Goal: Information Seeking & Learning: Learn about a topic

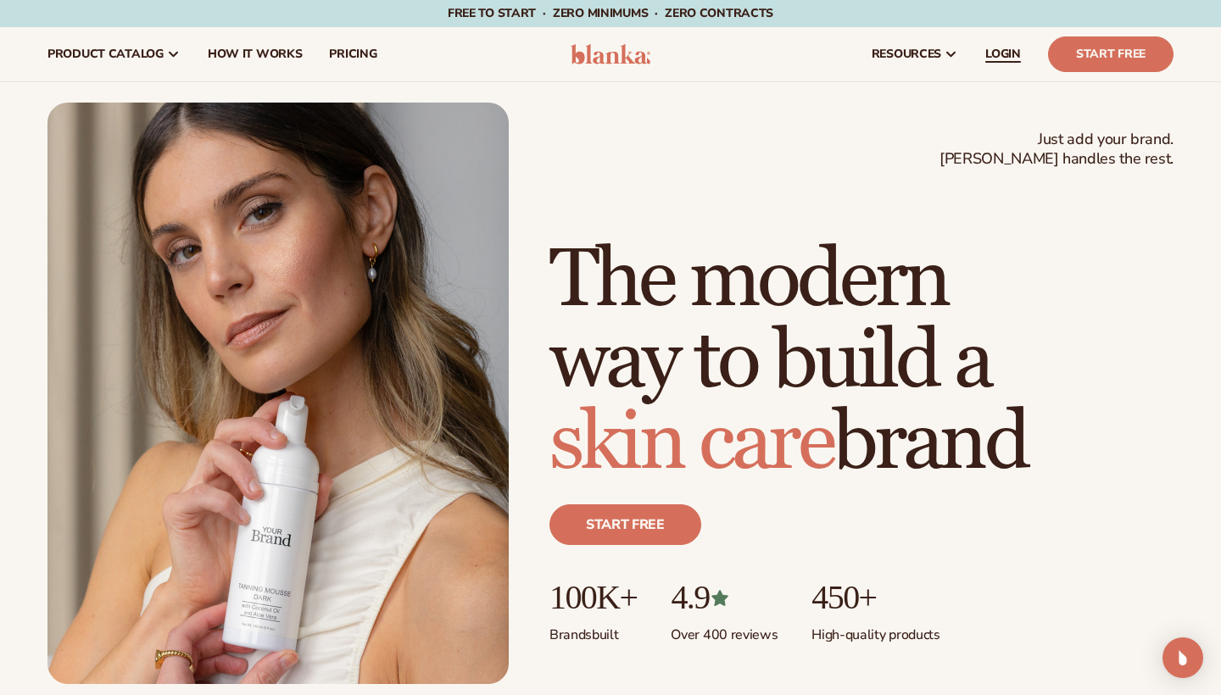
click at [1002, 63] on link "LOGIN" at bounding box center [1003, 54] width 63 height 54
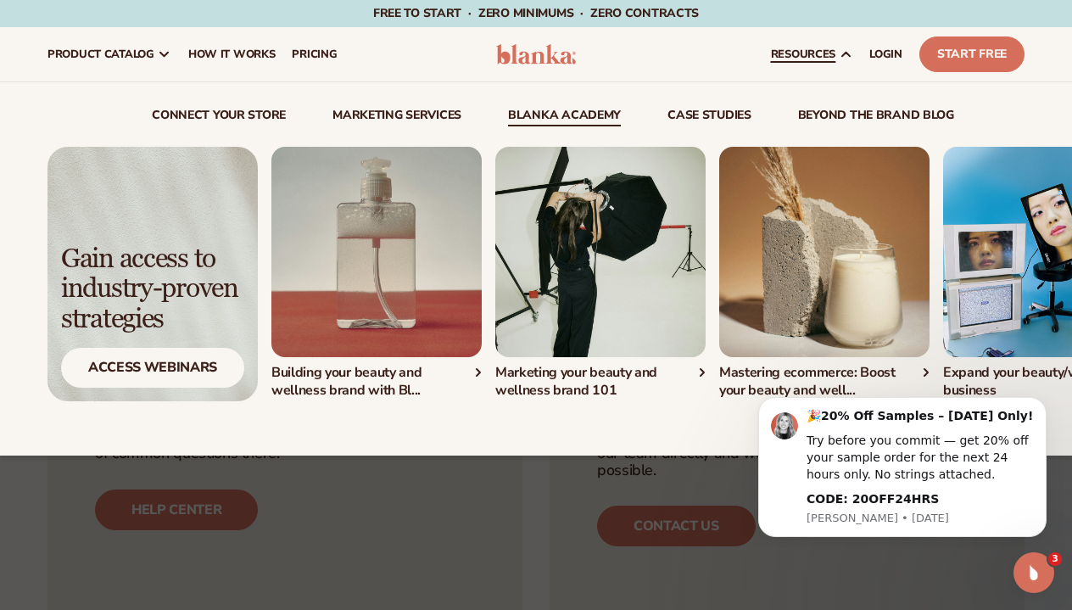
click at [347, 315] on img "1 / 4" at bounding box center [376, 252] width 210 height 210
click at [572, 271] on img "2 / 4" at bounding box center [600, 252] width 210 height 210
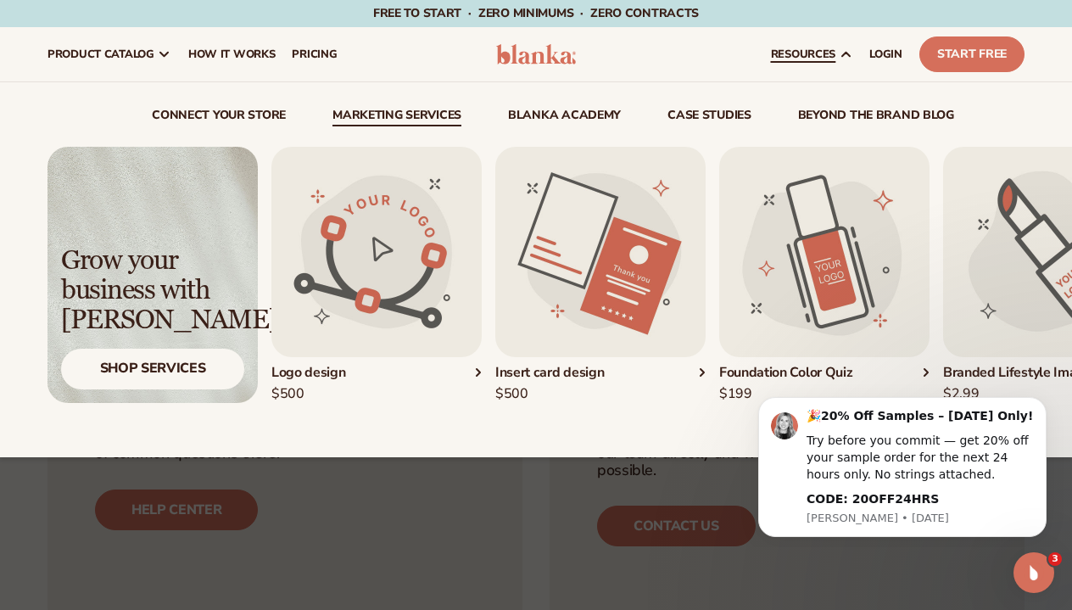
click at [494, 117] on ul "connect your store Marketing services Blanka Academy" at bounding box center [535, 117] width 977 height 17
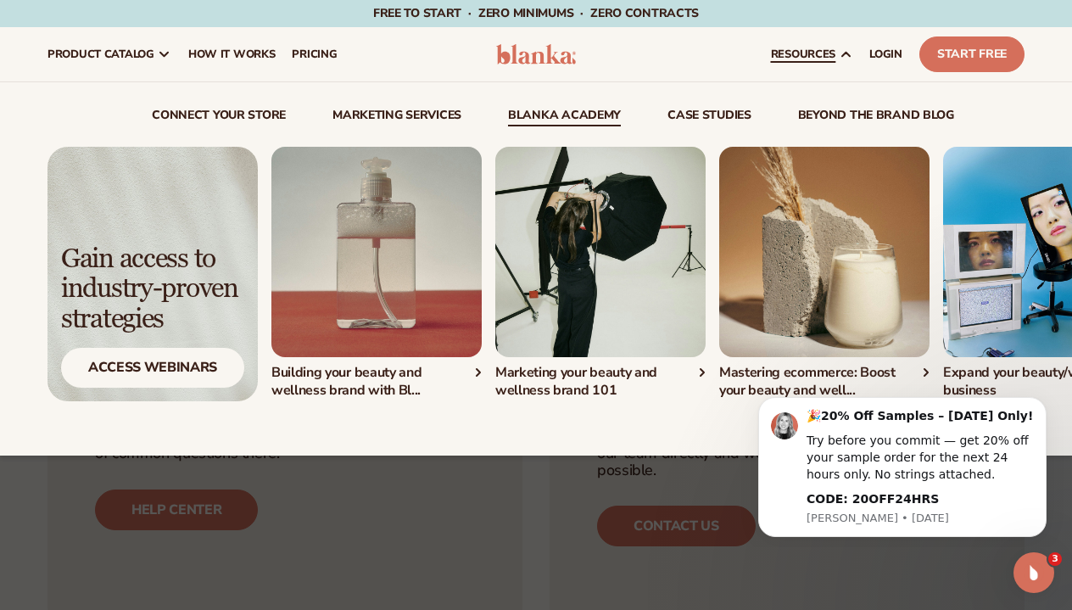
click at [773, 226] on img "3 / 4" at bounding box center [824, 252] width 210 height 210
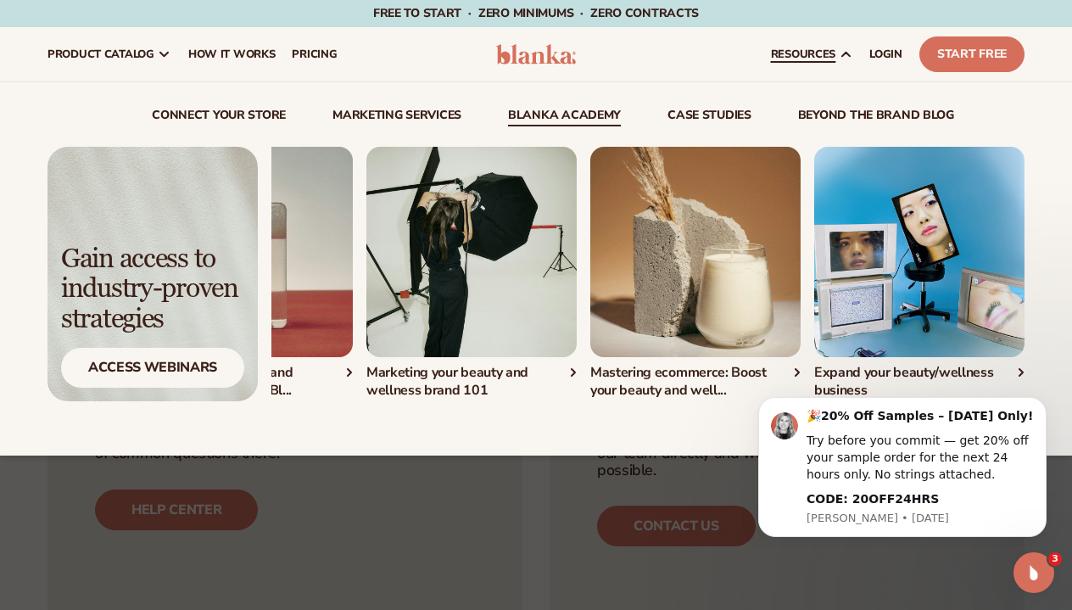
scroll to position [1, 0]
click at [973, 218] on img "4 / 4" at bounding box center [919, 251] width 210 height 210
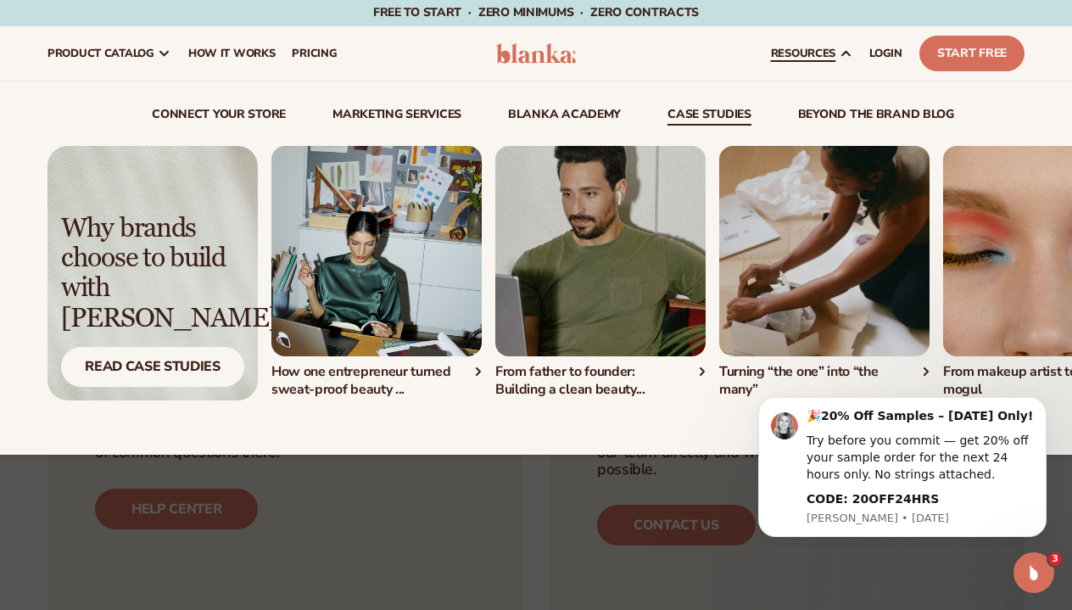
click at [697, 113] on link "case studies" at bounding box center [709, 117] width 84 height 17
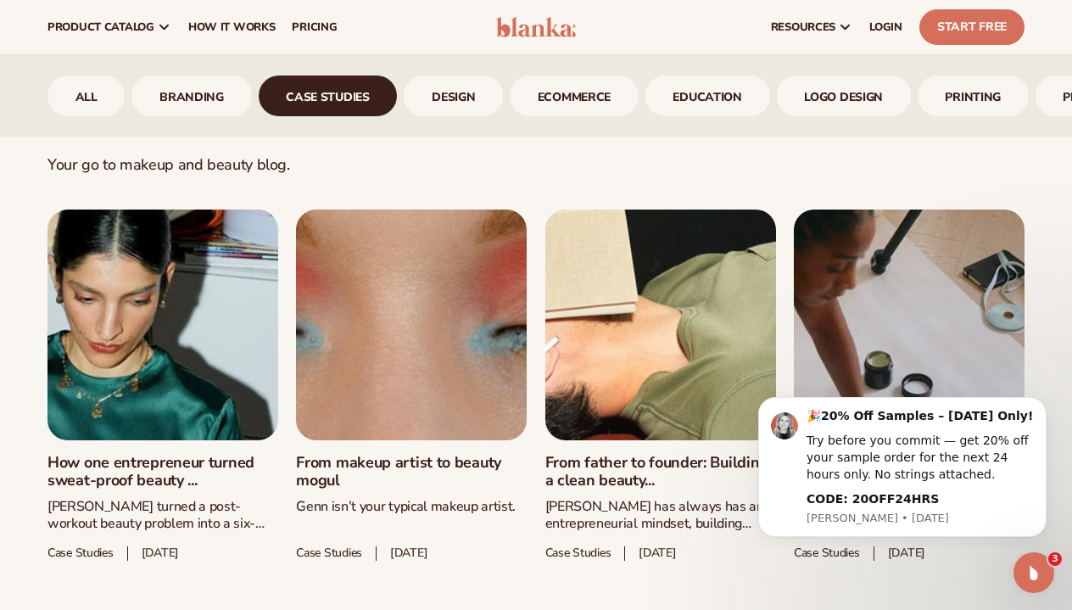
scroll to position [678, 0]
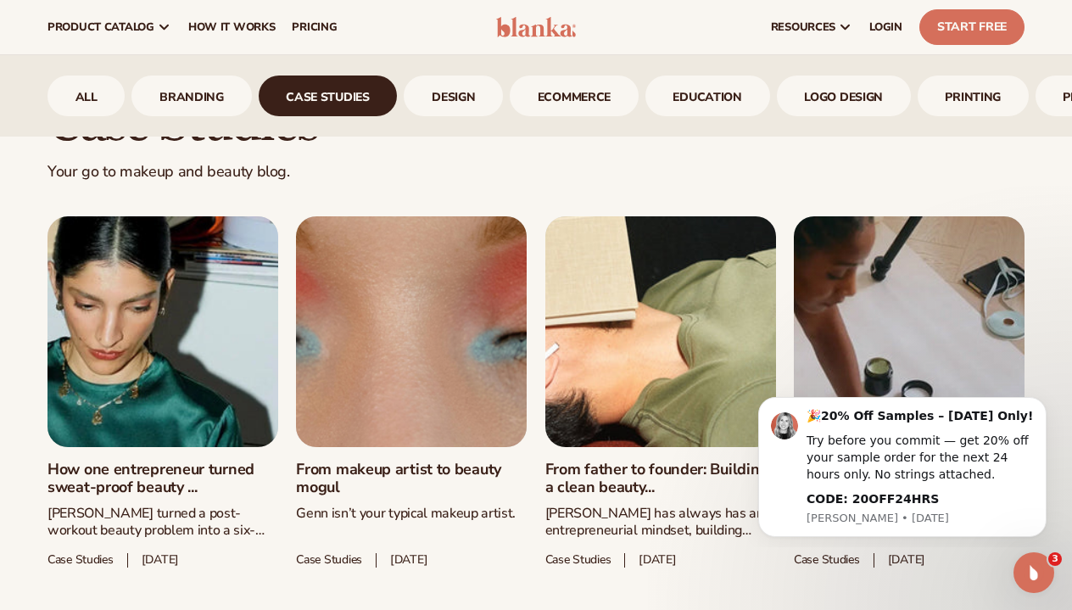
click at [441, 460] on link "From makeup artist to beauty mogul" at bounding box center [411, 478] width 231 height 36
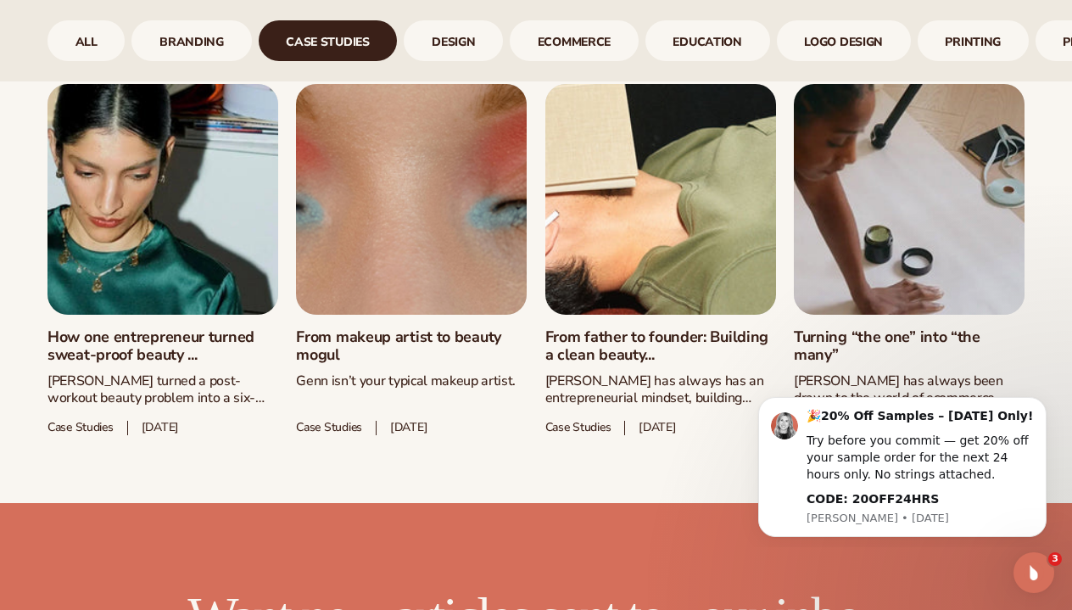
scroll to position [812, 0]
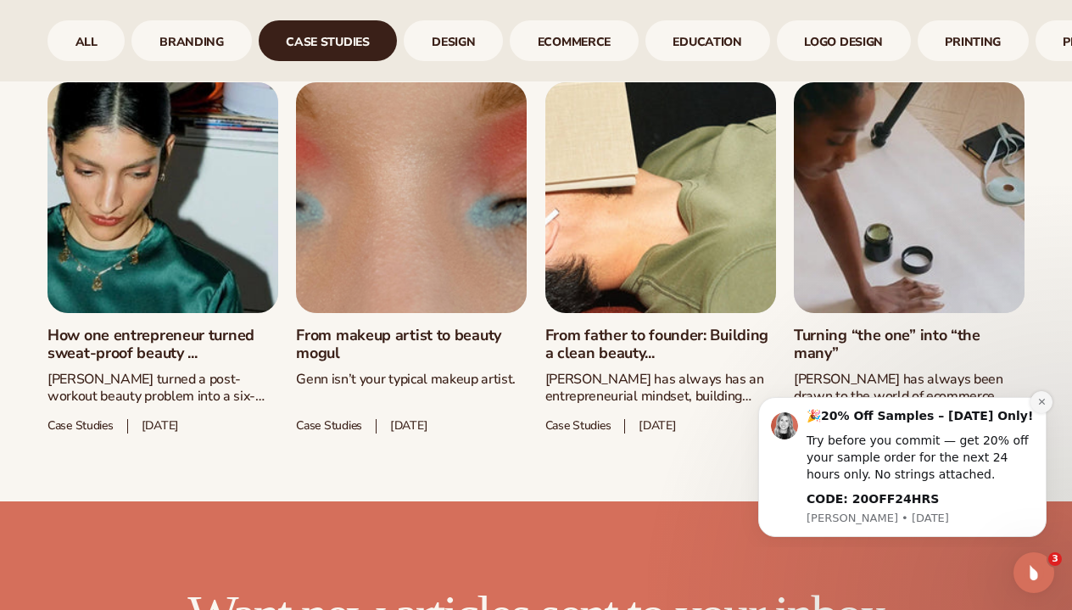
click at [1042, 404] on icon "Dismiss notification" at bounding box center [1041, 401] width 9 height 9
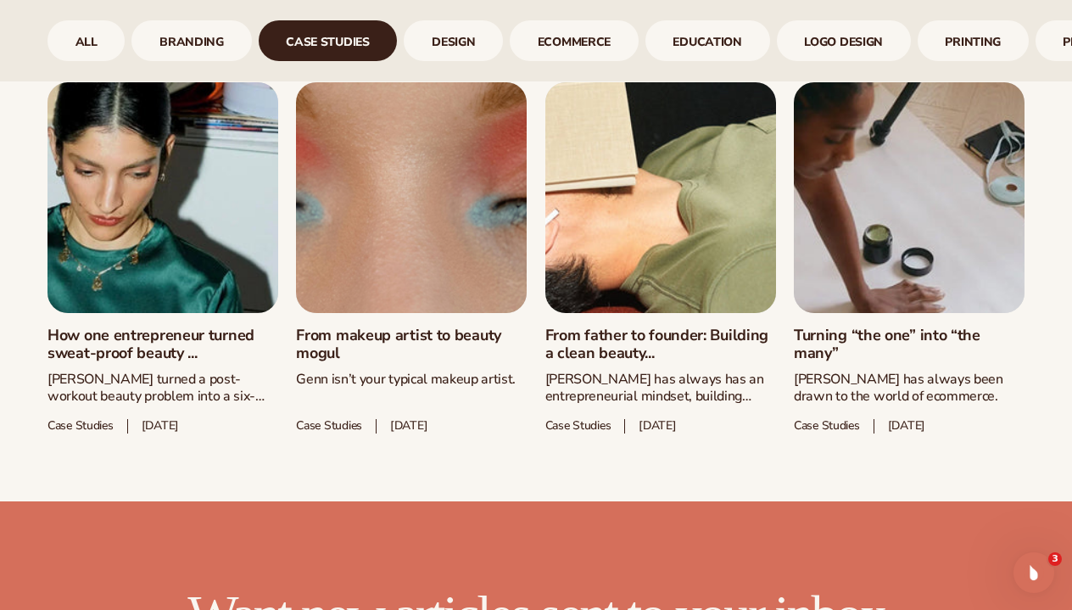
click at [889, 326] on link "Turning “the one” into “the many”" at bounding box center [909, 344] width 231 height 36
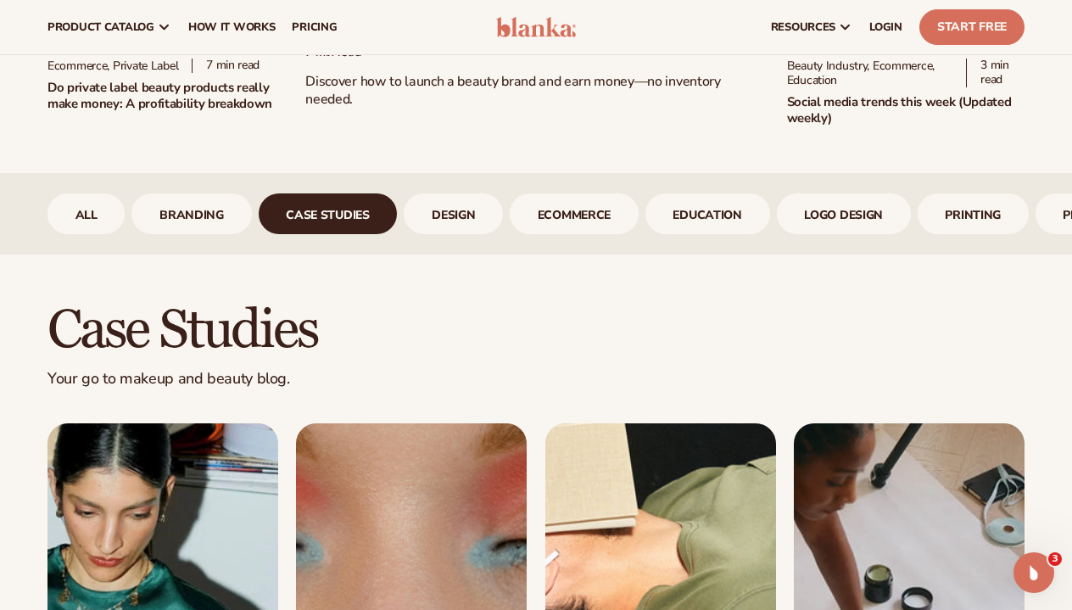
scroll to position [471, 0]
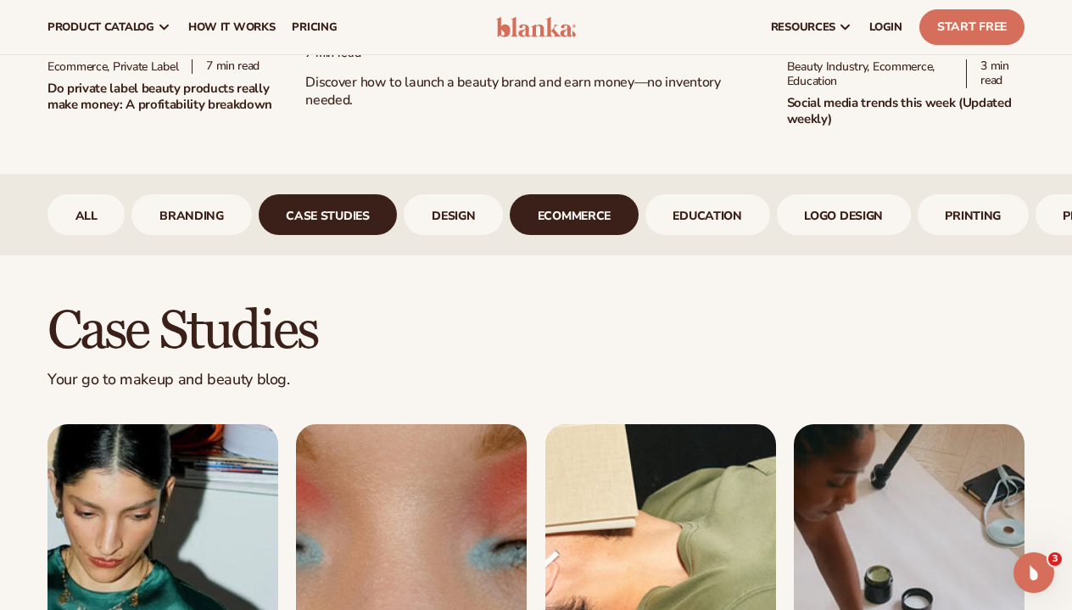
click at [590, 212] on link "ecommerce" at bounding box center [574, 214] width 129 height 41
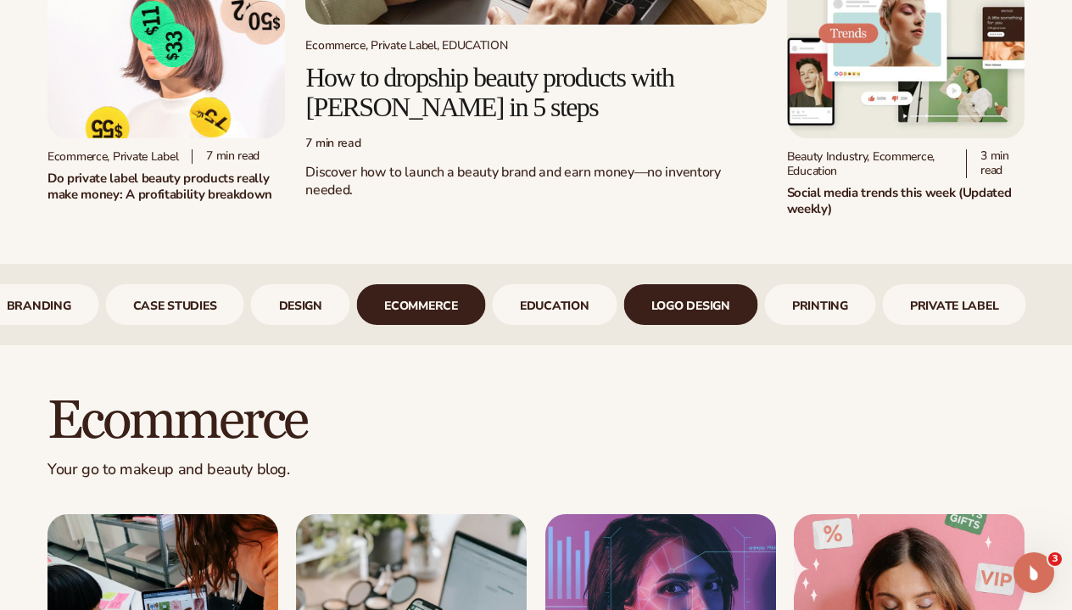
scroll to position [382, 0]
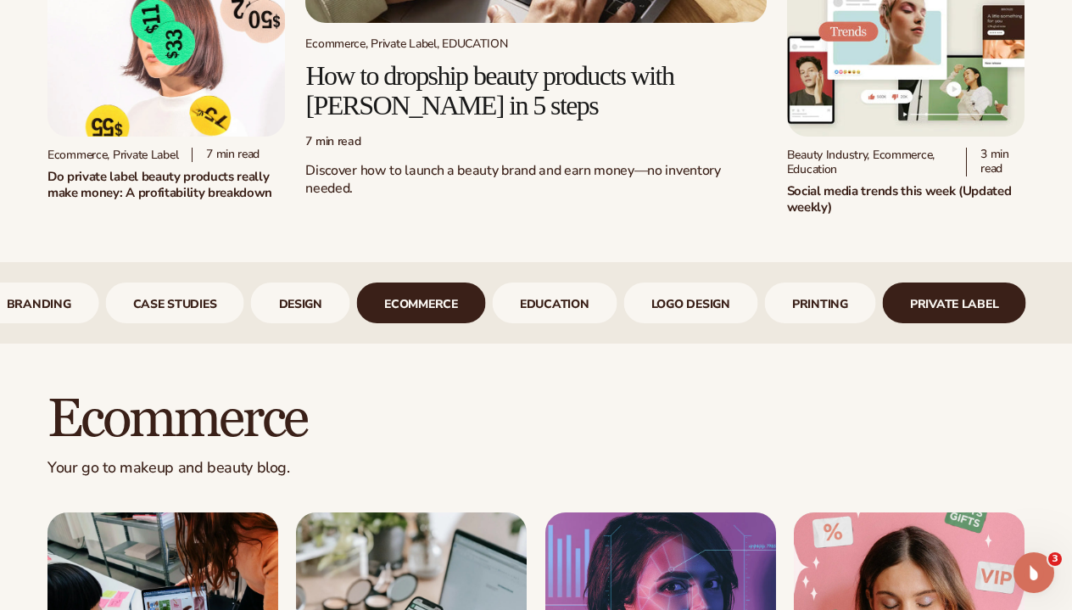
click at [930, 304] on link "Private Label" at bounding box center [954, 302] width 144 height 41
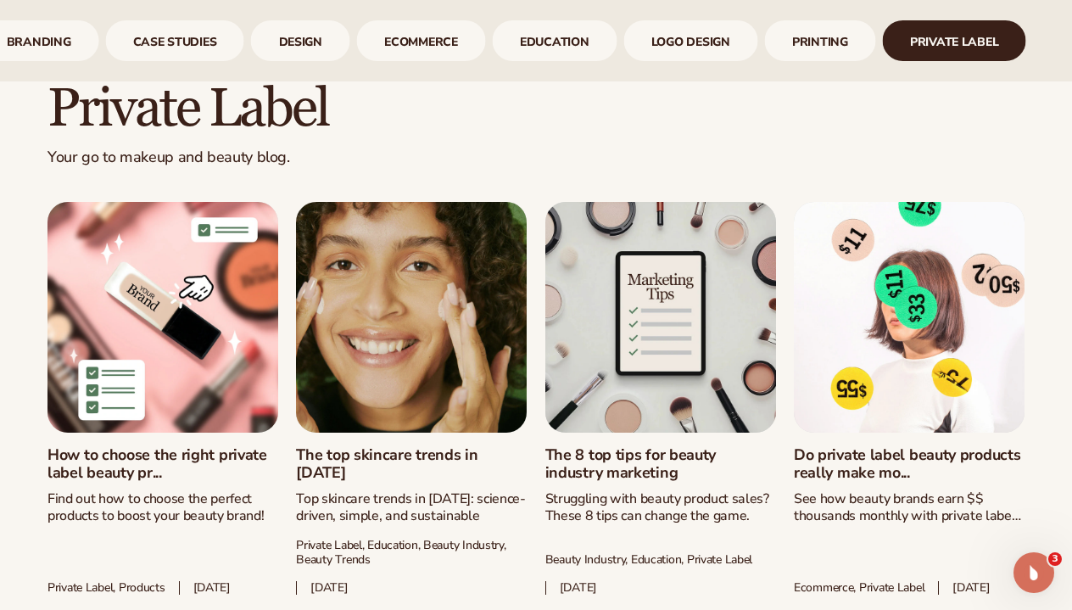
scroll to position [694, 0]
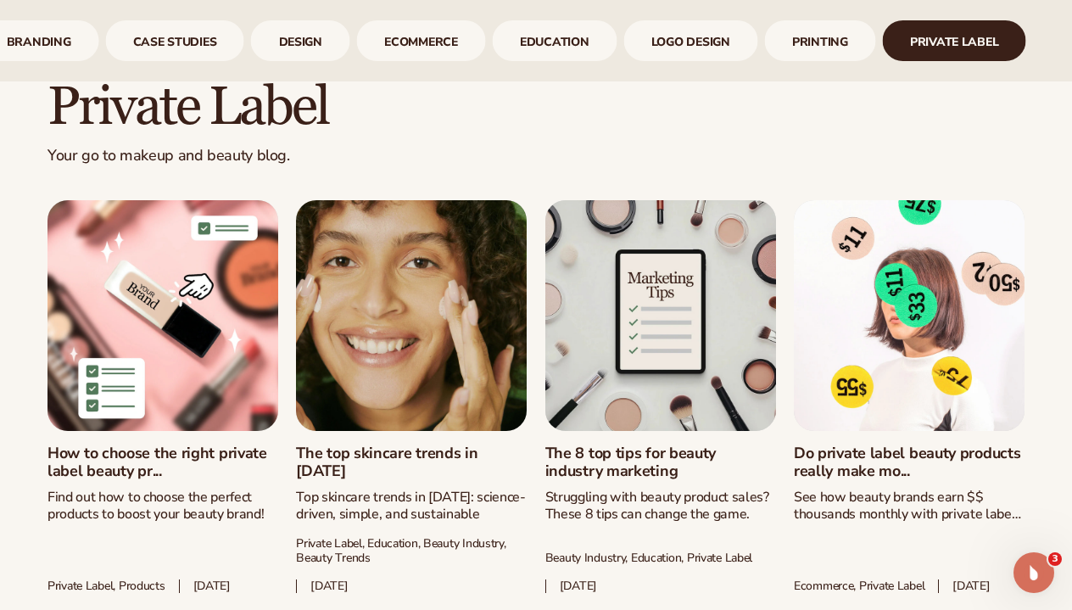
click at [441, 444] on link "The top skincare trends in [DATE]" at bounding box center [411, 462] width 231 height 36
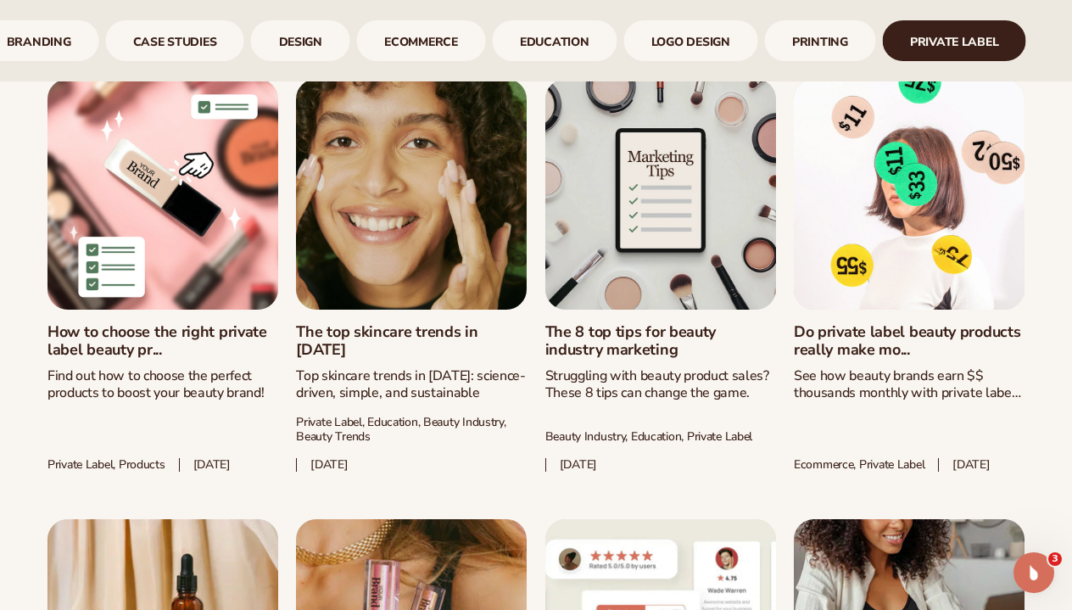
scroll to position [817, 0]
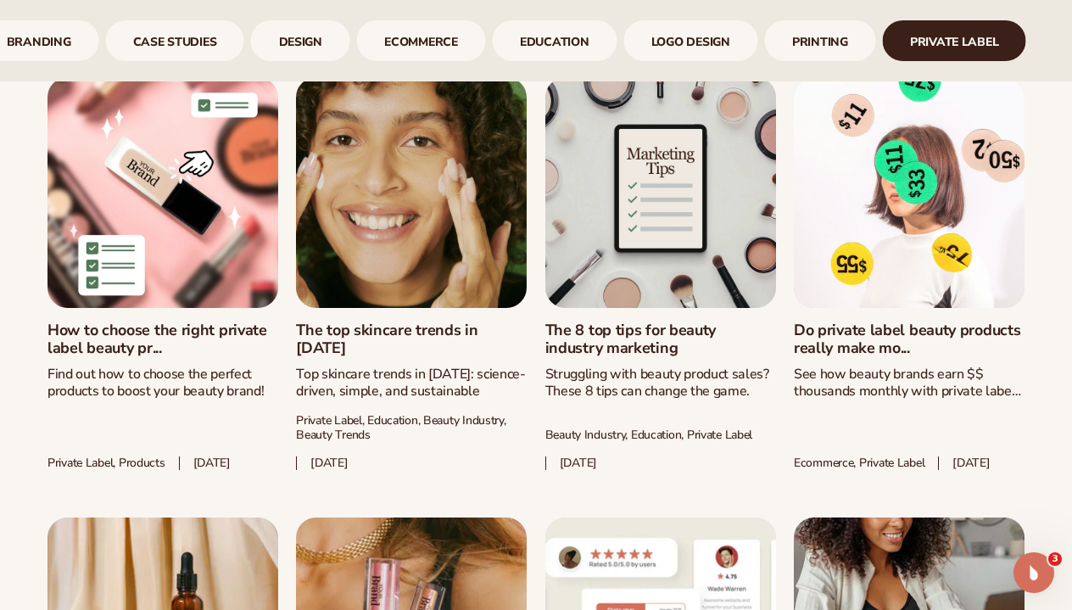
click at [697, 321] on link "The 8 top tips for beauty industry marketing" at bounding box center [660, 339] width 231 height 36
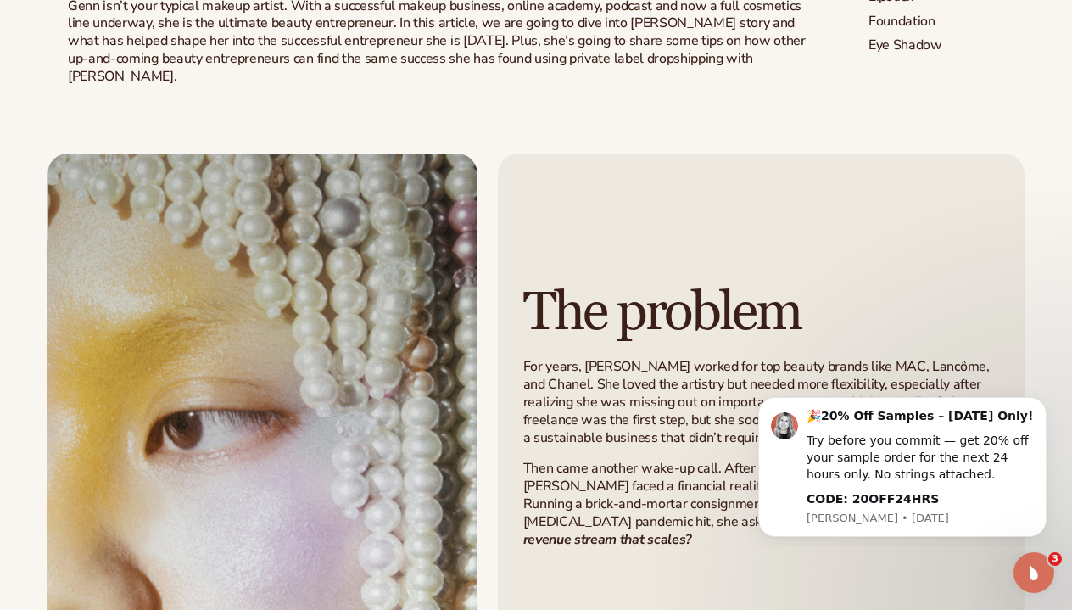
scroll to position [637, 0]
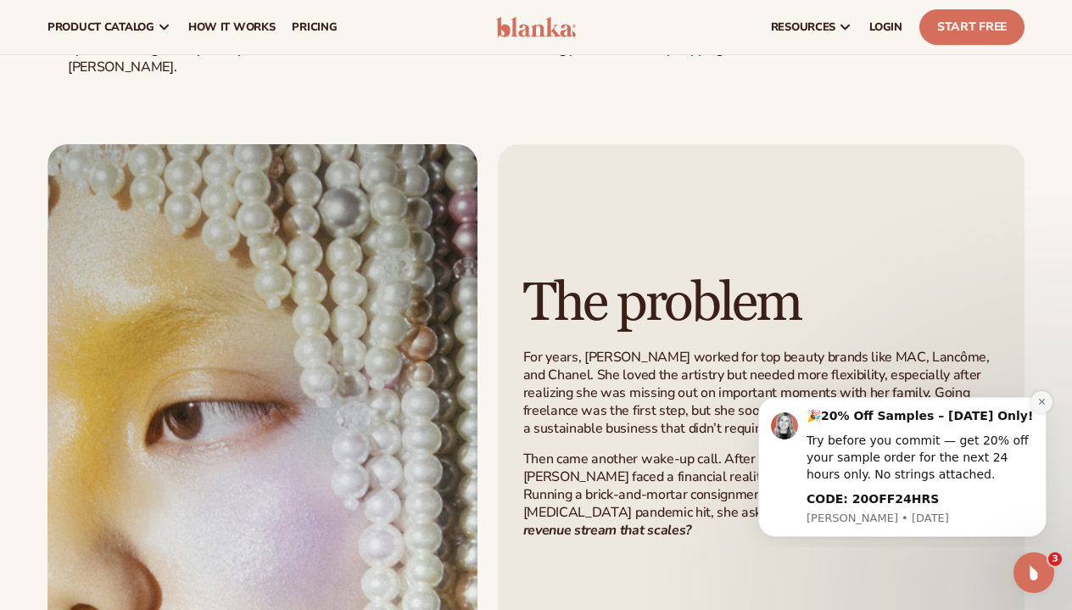
click at [1041, 411] on button "Dismiss notification" at bounding box center [1041, 402] width 22 height 22
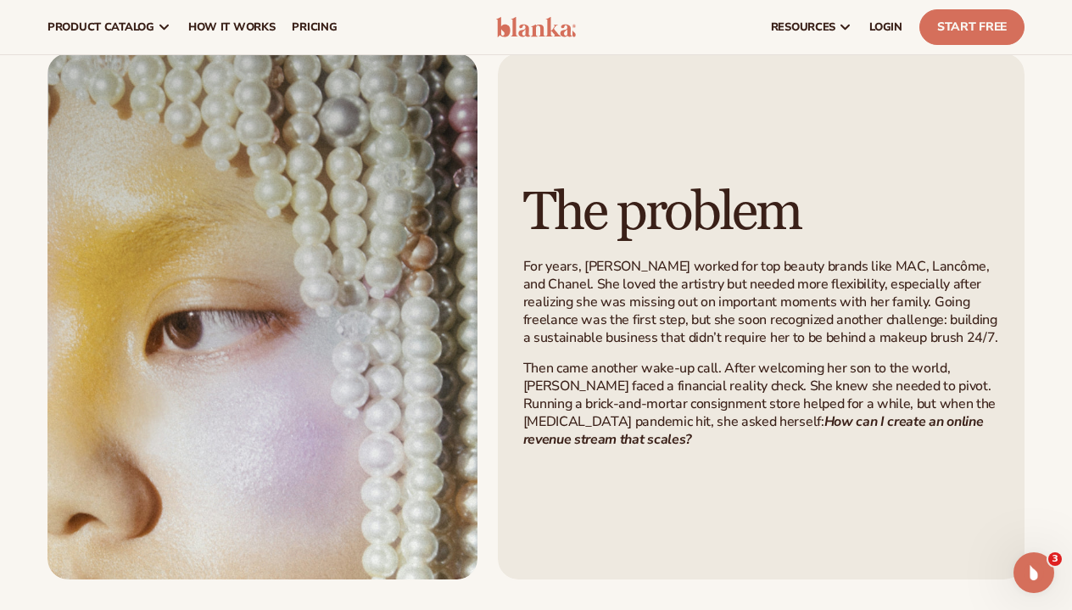
scroll to position [518, 0]
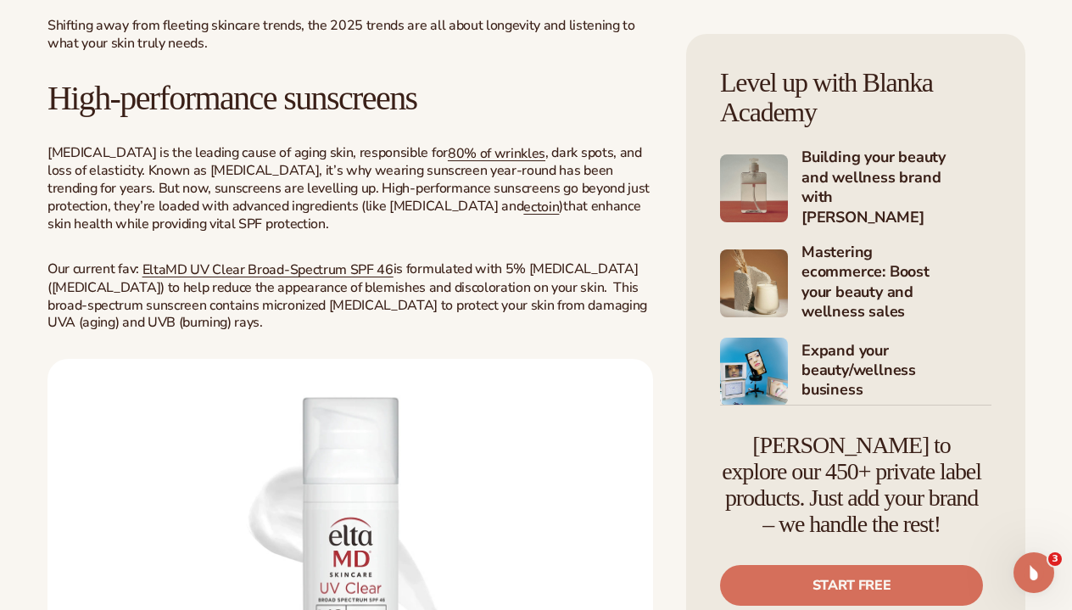
scroll to position [846, 0]
click at [355, 259] on span "EltaMD UV Clear Broad-Spectrum SPF 46" at bounding box center [267, 268] width 251 height 19
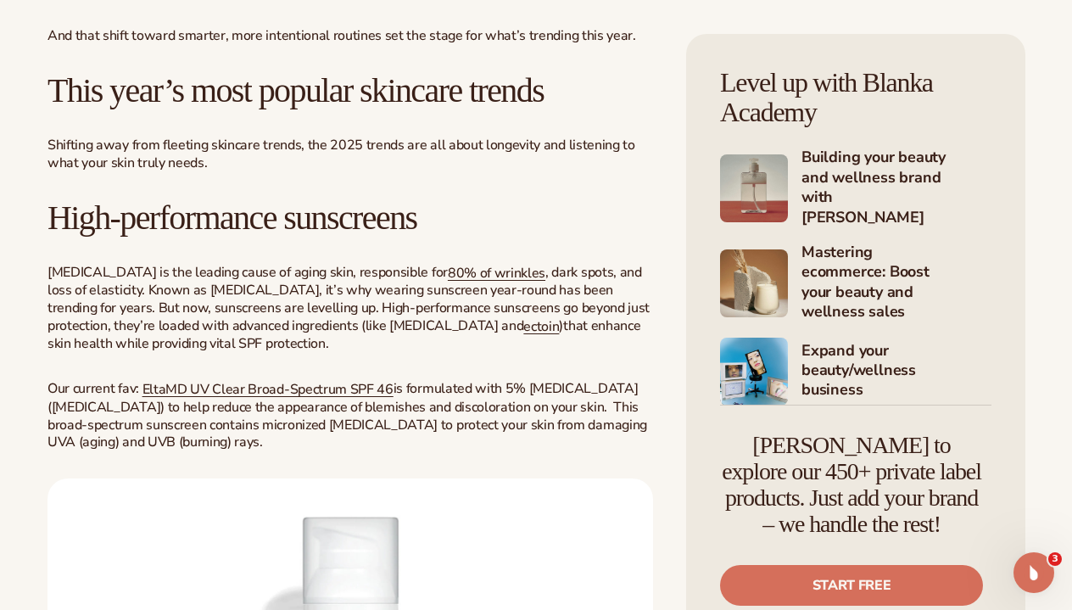
scroll to position [773, 0]
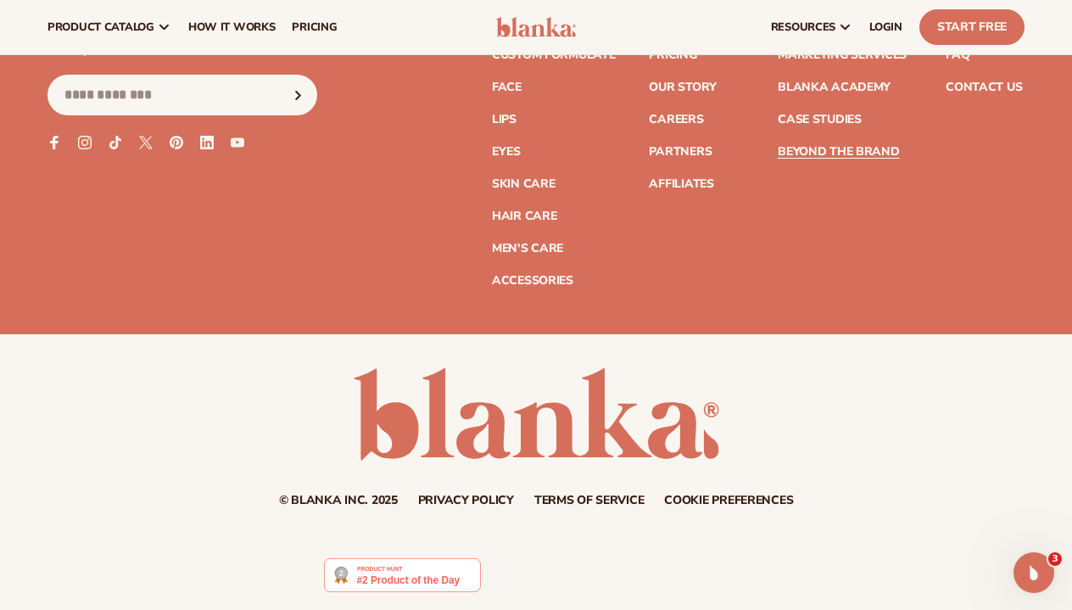
scroll to position [7666, 0]
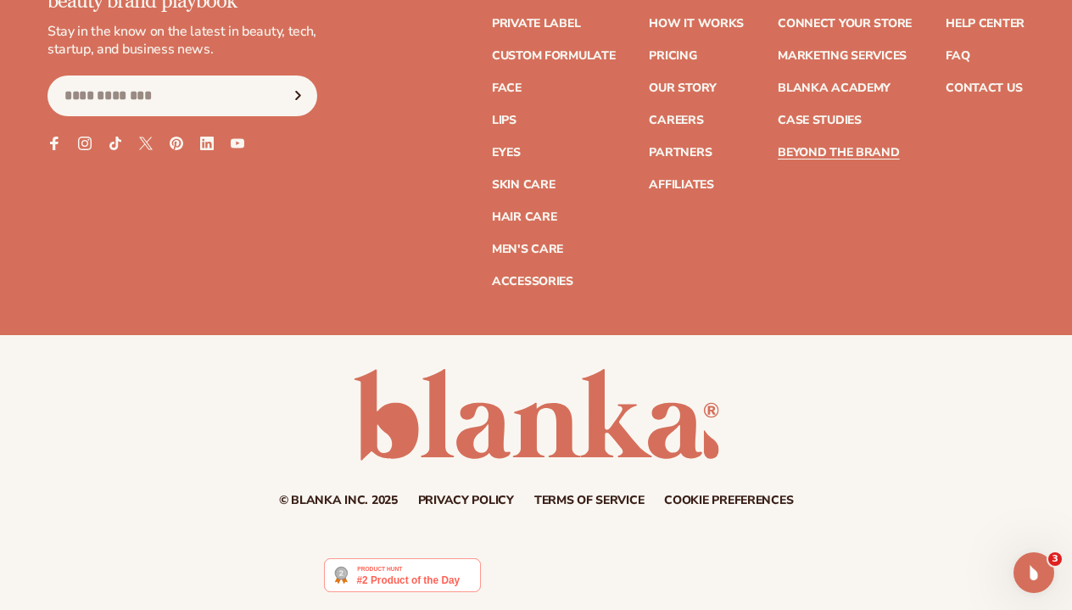
scroll to position [12513, 0]
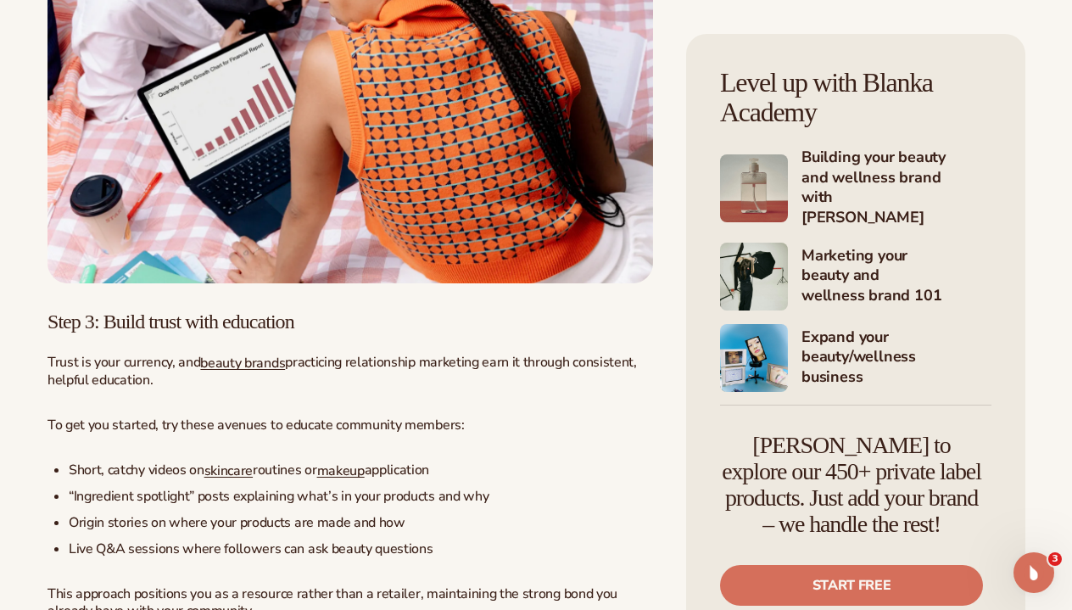
scroll to position [2669, 0]
